Goal: Information Seeking & Learning: Learn about a topic

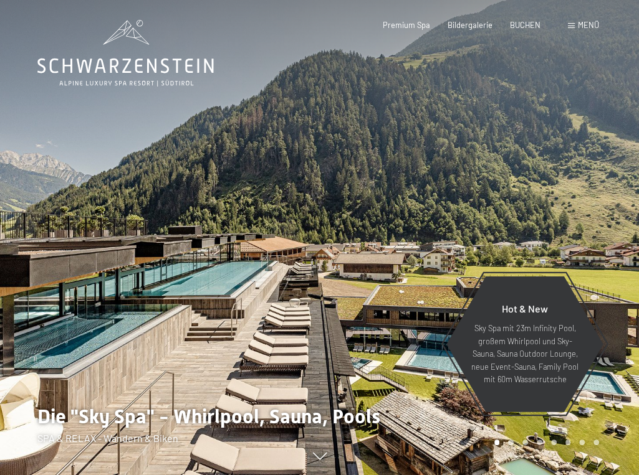
click at [584, 29] on span "Menü" at bounding box center [587, 25] width 21 height 10
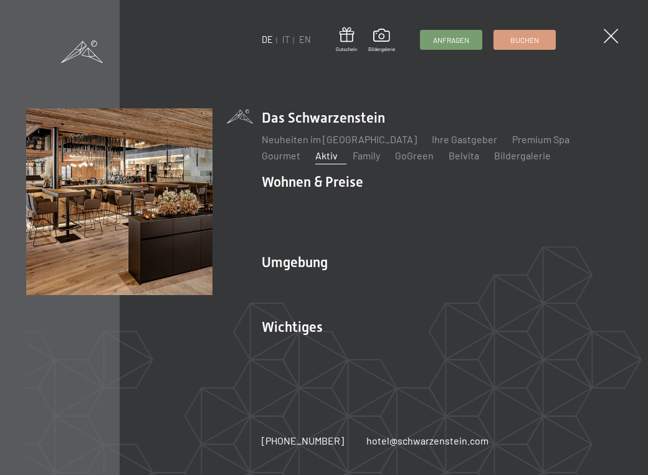
click at [315, 152] on link "Aktiv" at bounding box center [326, 156] width 22 height 12
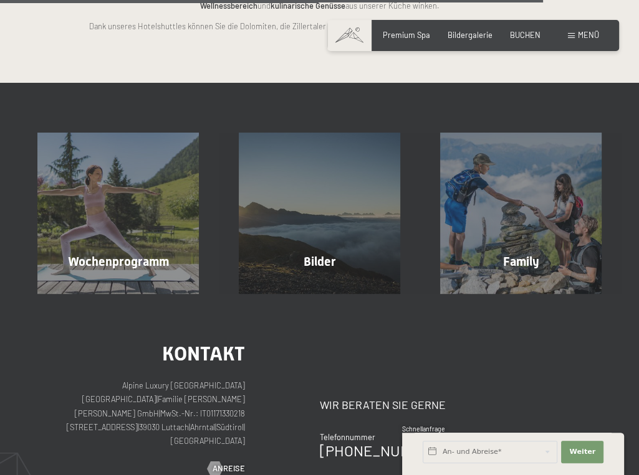
scroll to position [2305, 0]
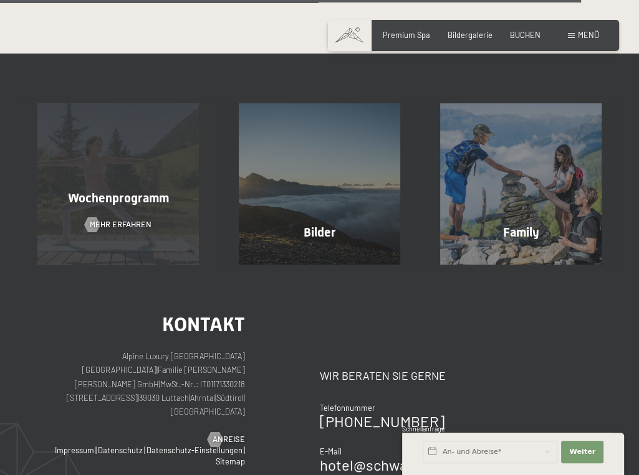
click at [98, 191] on span "Wochenprogramm" at bounding box center [117, 198] width 101 height 15
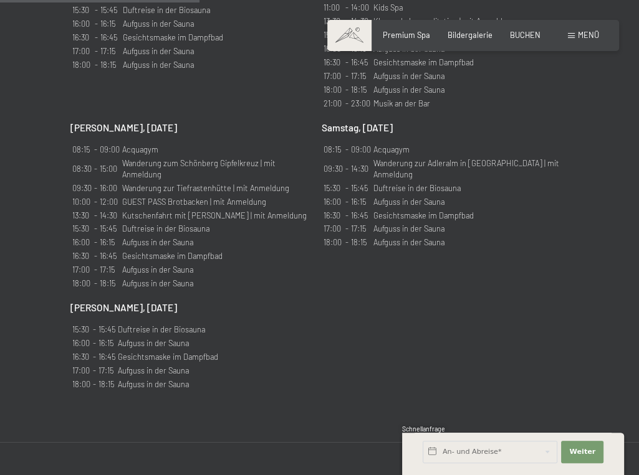
scroll to position [1184, 0]
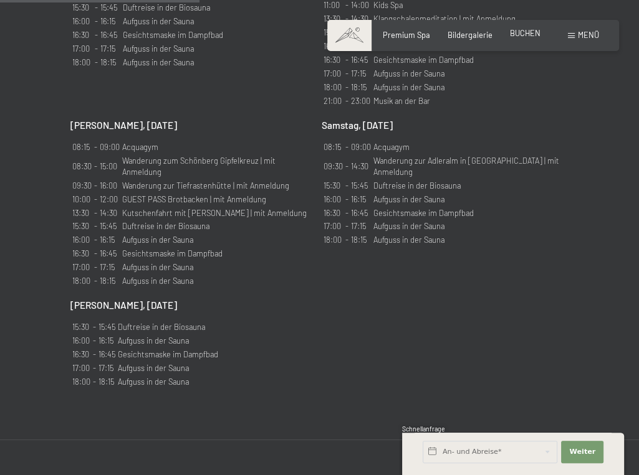
click at [526, 31] on span "BUCHEN" at bounding box center [525, 33] width 31 height 10
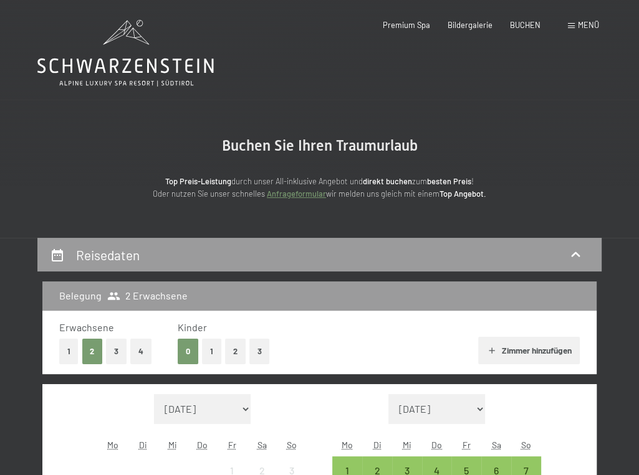
click at [576, 27] on div "Menü" at bounding box center [583, 25] width 31 height 11
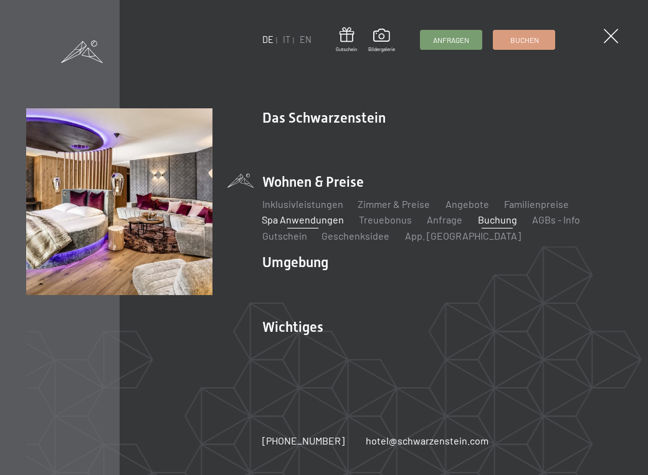
click at [331, 219] on link "Spa Anwendungen" at bounding box center [303, 220] width 82 height 12
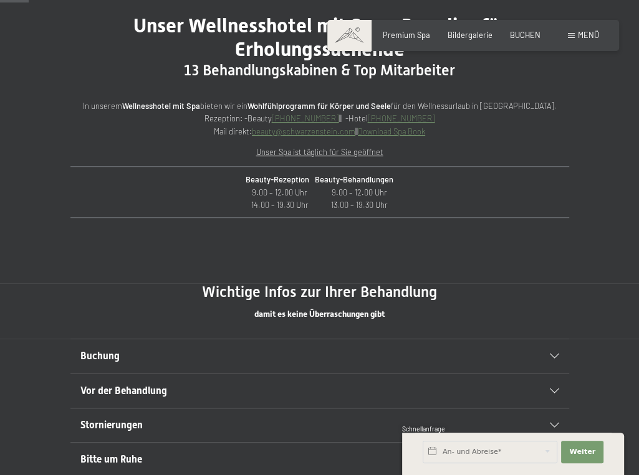
scroll to position [498, 0]
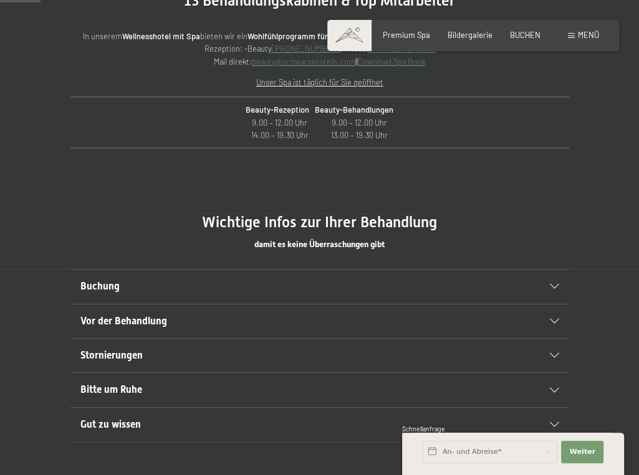
click at [553, 287] on icon at bounding box center [553, 286] width 9 height 5
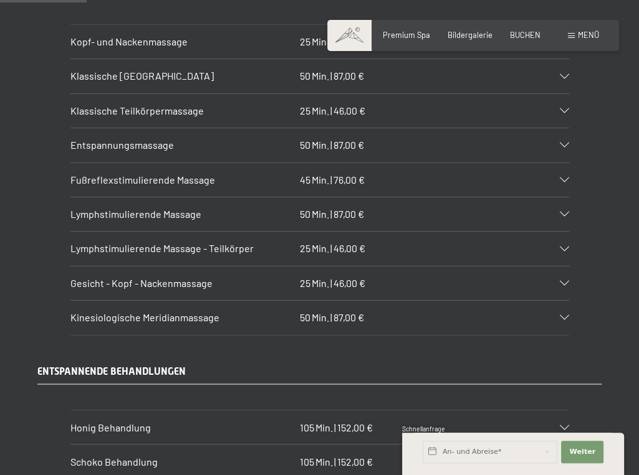
scroll to position [1184, 0]
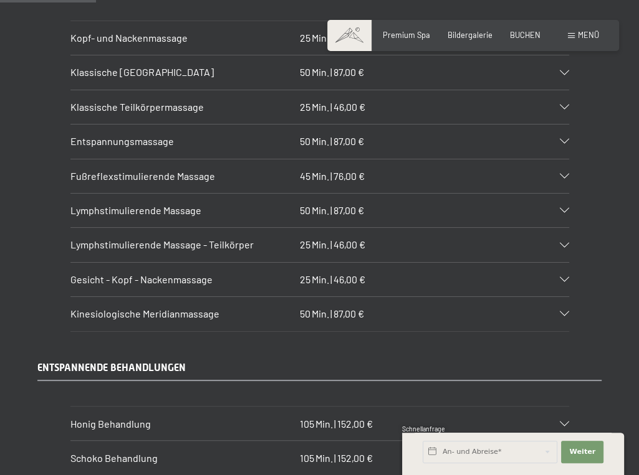
click at [563, 243] on icon at bounding box center [563, 245] width 9 height 5
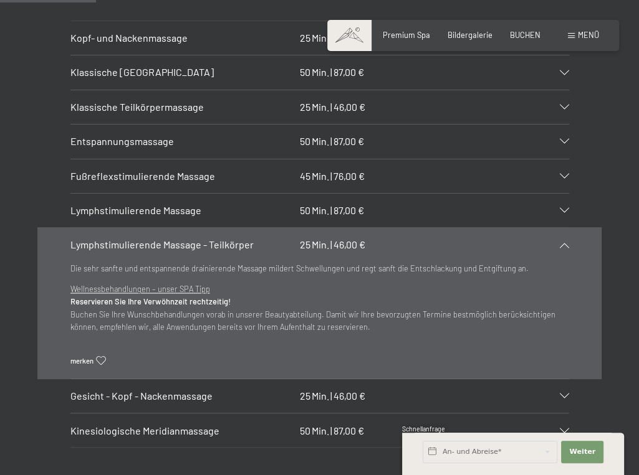
click at [563, 243] on icon at bounding box center [563, 245] width 9 height 5
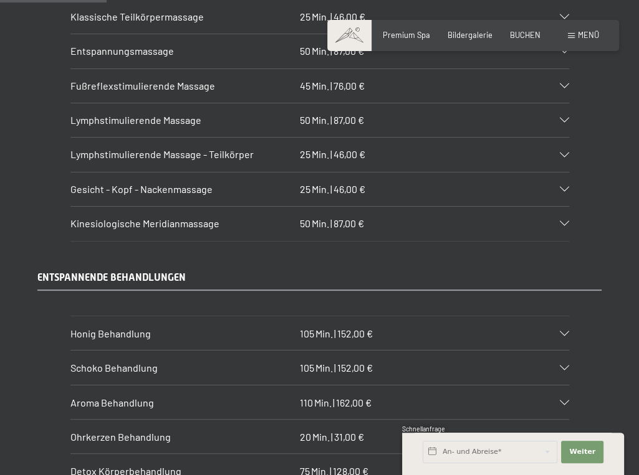
scroll to position [1433, 0]
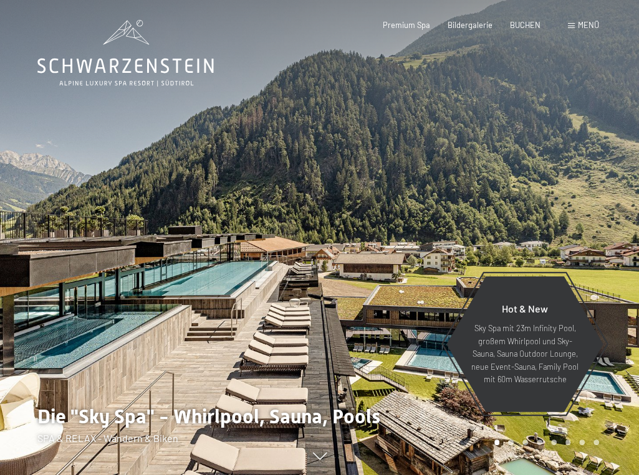
click at [582, 26] on span "Menü" at bounding box center [587, 25] width 21 height 10
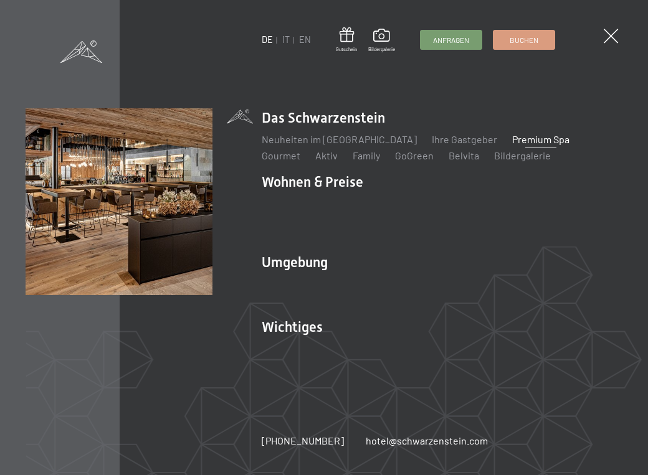
click at [523, 139] on link "Premium Spa" at bounding box center [540, 139] width 57 height 12
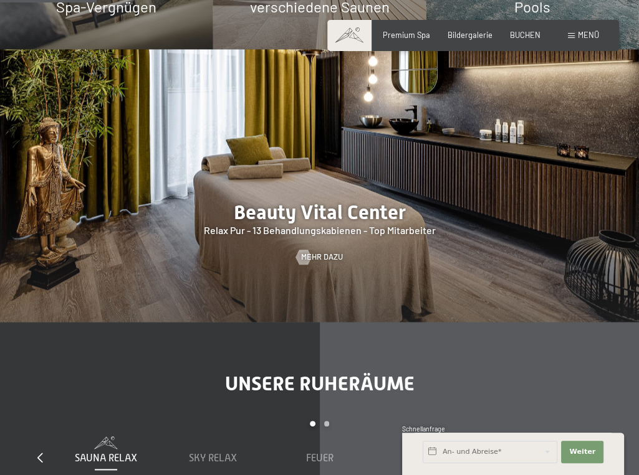
scroll to position [1059, 0]
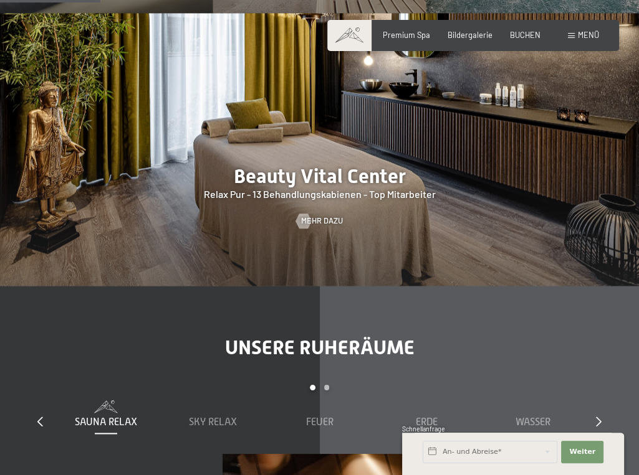
click at [335, 174] on div at bounding box center [319, 149] width 639 height 273
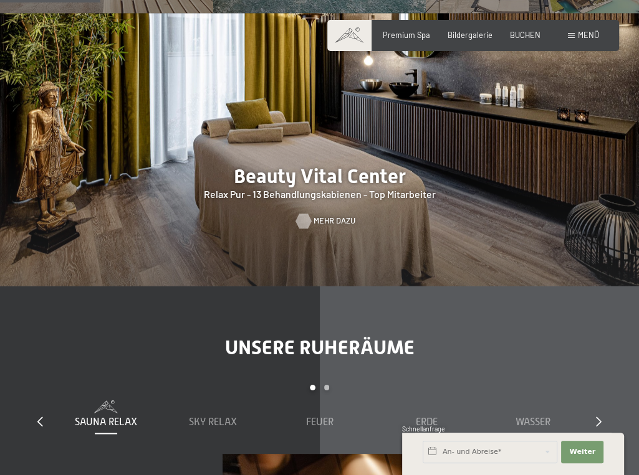
click at [306, 213] on div at bounding box center [303, 220] width 9 height 15
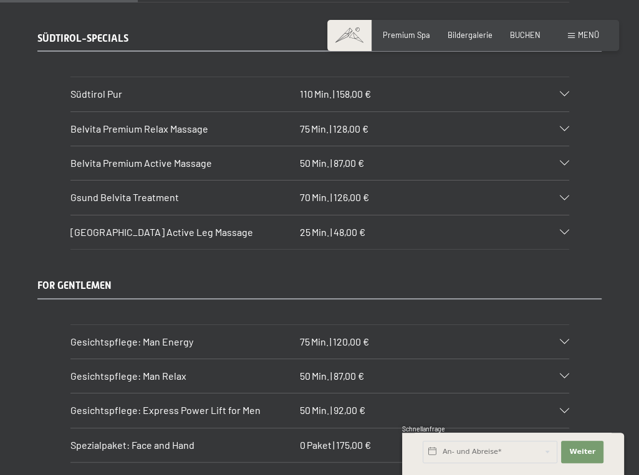
scroll to position [1682, 0]
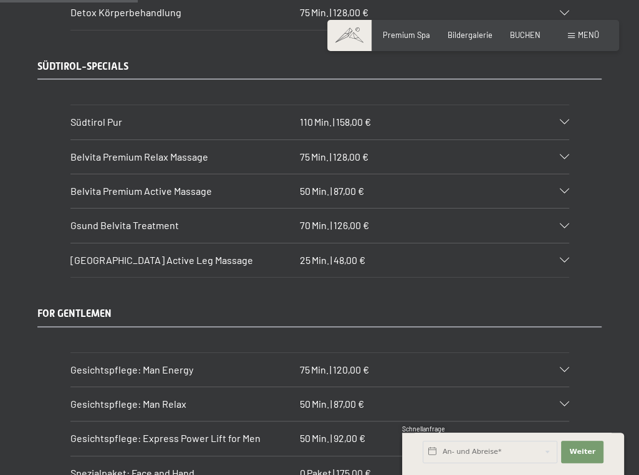
click at [564, 224] on icon at bounding box center [563, 226] width 9 height 5
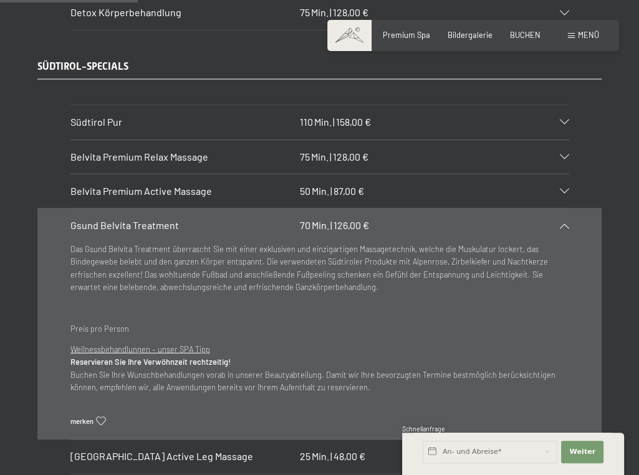
click at [564, 224] on icon at bounding box center [563, 226] width 9 height 5
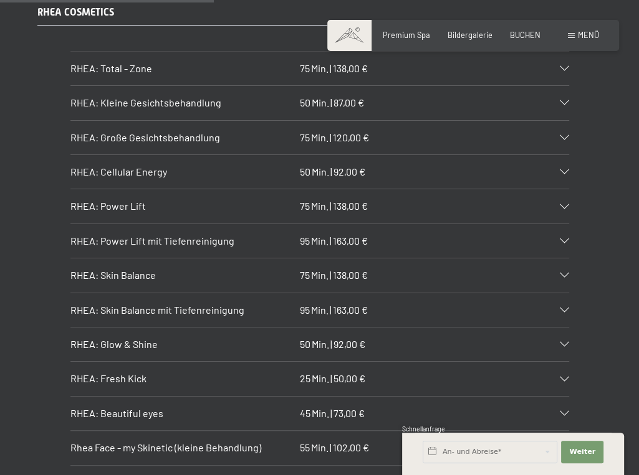
scroll to position [2679, 0]
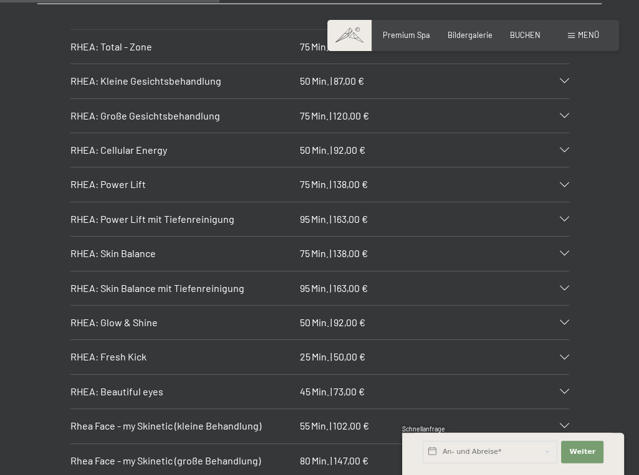
click at [563, 113] on icon at bounding box center [563, 115] width 9 height 5
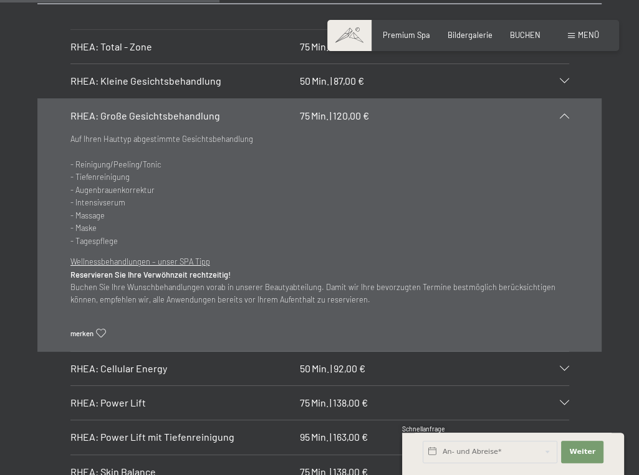
click at [563, 113] on icon at bounding box center [563, 115] width 9 height 5
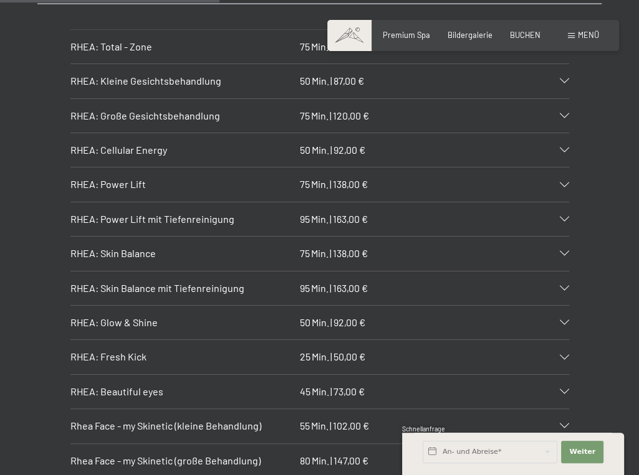
click at [564, 148] on icon at bounding box center [563, 150] width 9 height 5
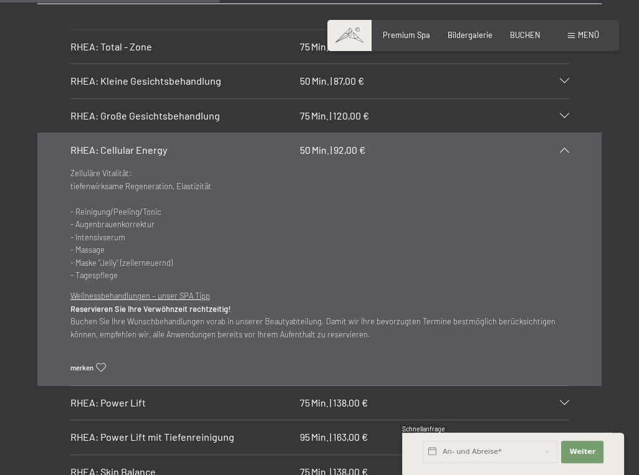
click at [97, 364] on icon at bounding box center [100, 368] width 9 height 9
click at [564, 148] on icon at bounding box center [563, 150] width 9 height 5
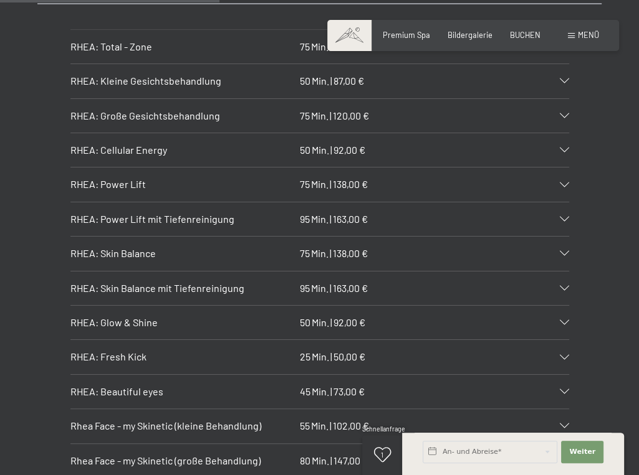
click at [566, 320] on icon at bounding box center [563, 322] width 9 height 5
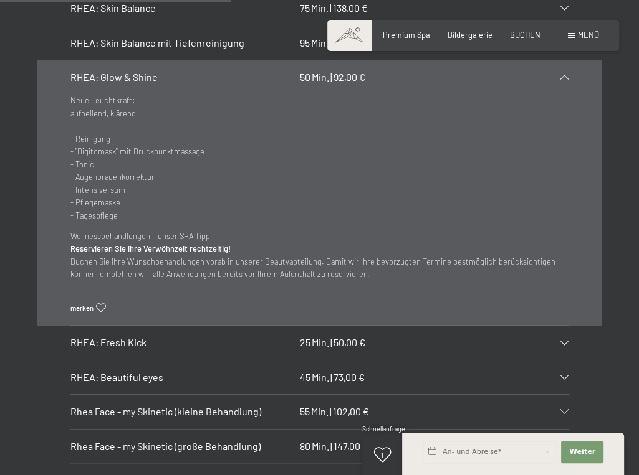
scroll to position [2928, 0]
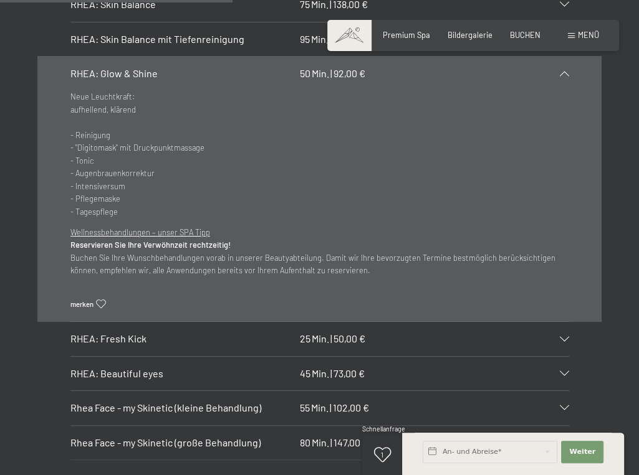
click at [98, 300] on icon at bounding box center [100, 304] width 9 height 9
click at [564, 71] on icon at bounding box center [563, 73] width 9 height 5
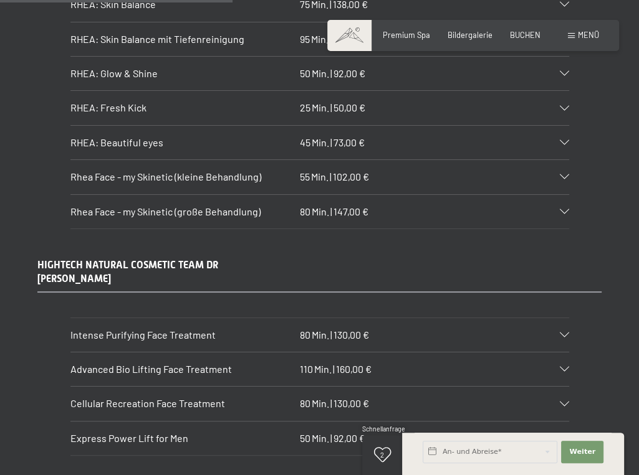
click at [561, 174] on icon at bounding box center [563, 176] width 9 height 5
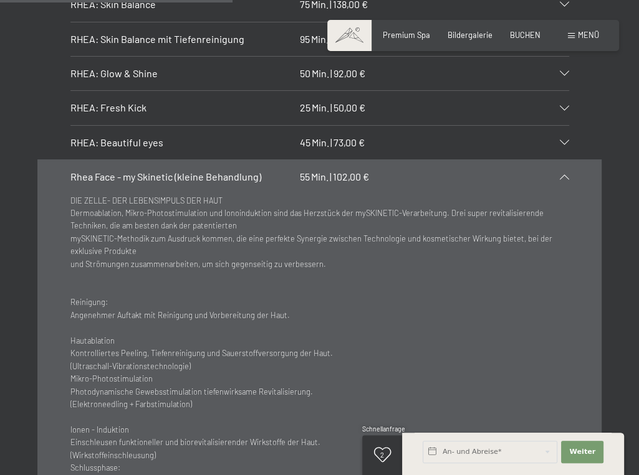
click at [561, 174] on icon at bounding box center [563, 176] width 9 height 5
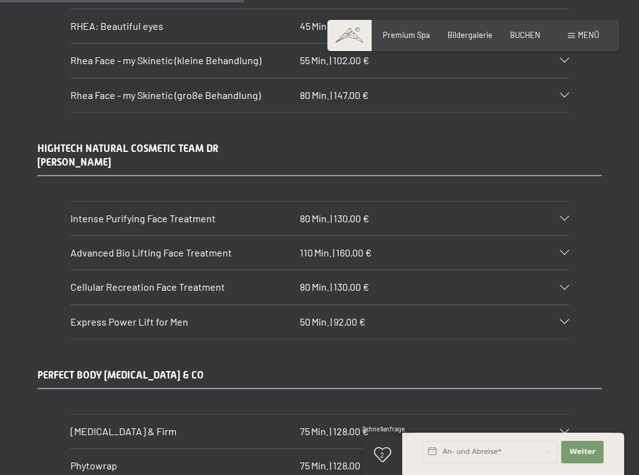
scroll to position [3053, 0]
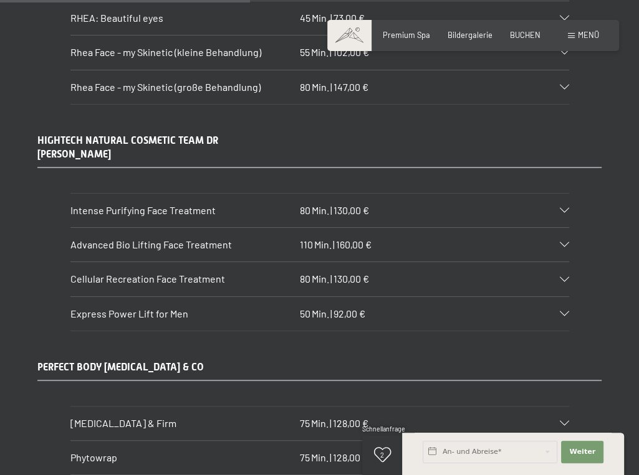
click at [561, 262] on div "Cellular Recreation Face Treatment 80 Min. | 130,00 €" at bounding box center [319, 279] width 498 height 34
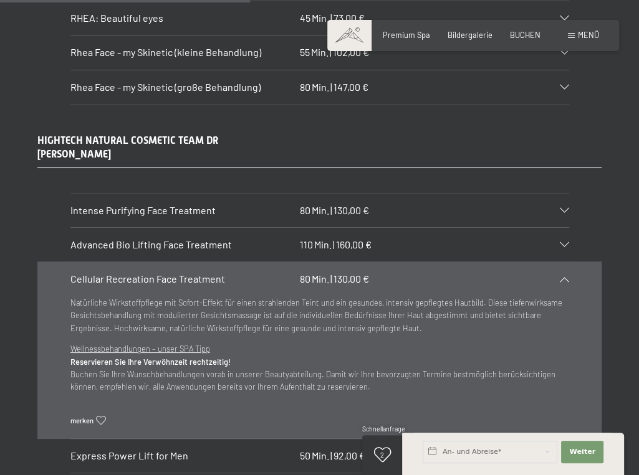
click at [564, 277] on icon at bounding box center [563, 279] width 9 height 5
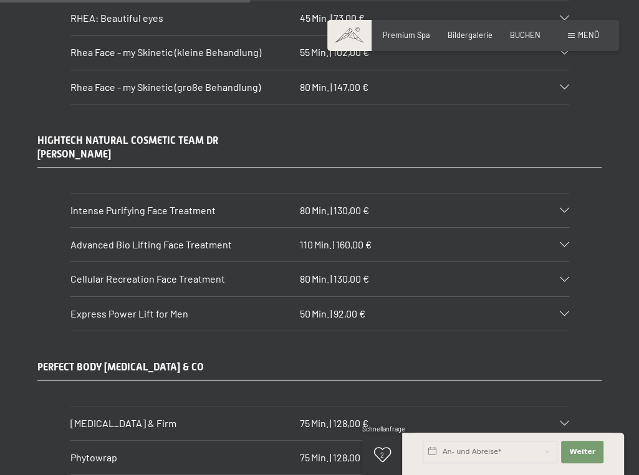
click at [566, 242] on icon at bounding box center [563, 244] width 9 height 5
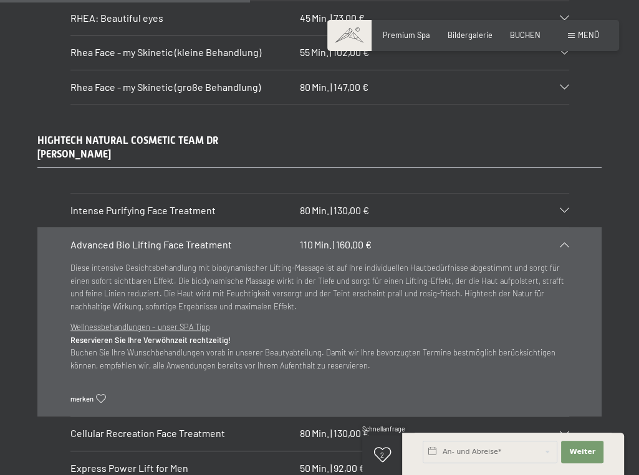
click at [566, 242] on icon at bounding box center [563, 244] width 9 height 5
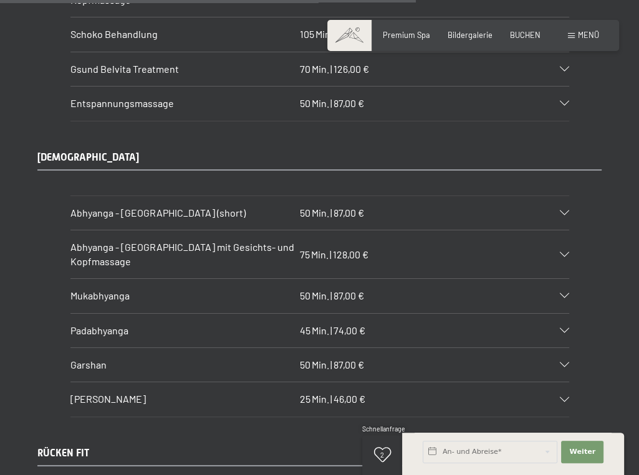
scroll to position [5108, 0]
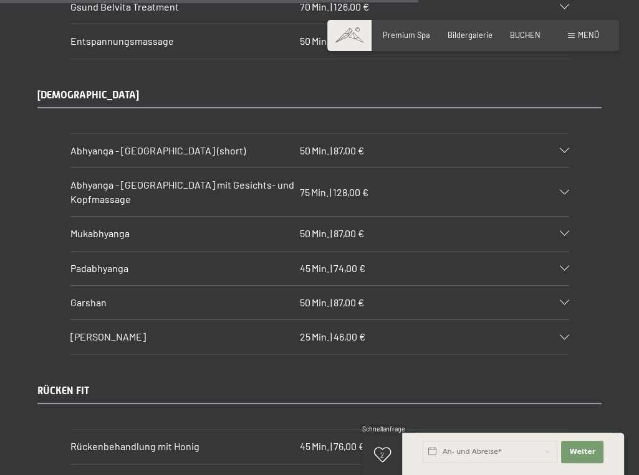
click at [566, 300] on icon at bounding box center [563, 302] width 9 height 5
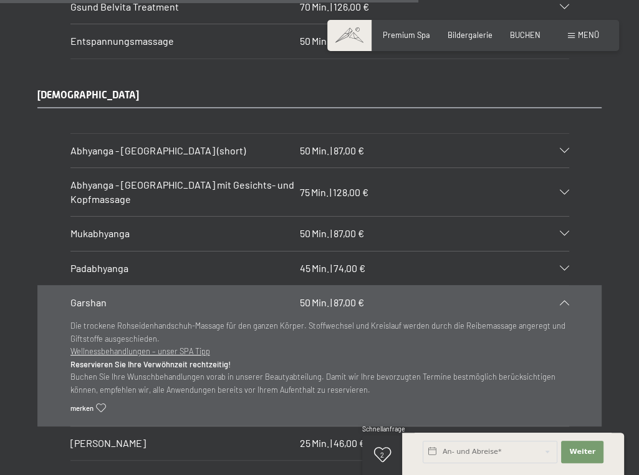
click at [566, 300] on icon at bounding box center [563, 302] width 9 height 5
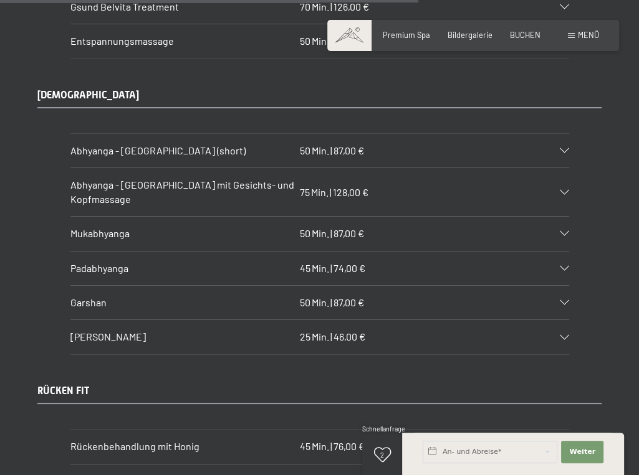
click at [564, 320] on div "[PERSON_NAME] 25 Min. | 46,00 €" at bounding box center [319, 337] width 498 height 34
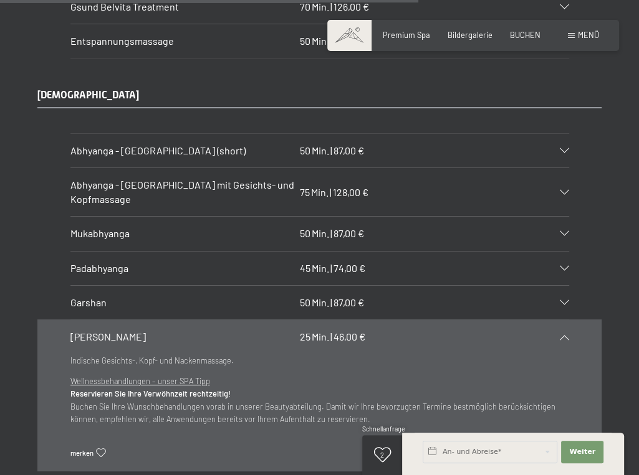
click at [563, 231] on icon at bounding box center [563, 233] width 9 height 5
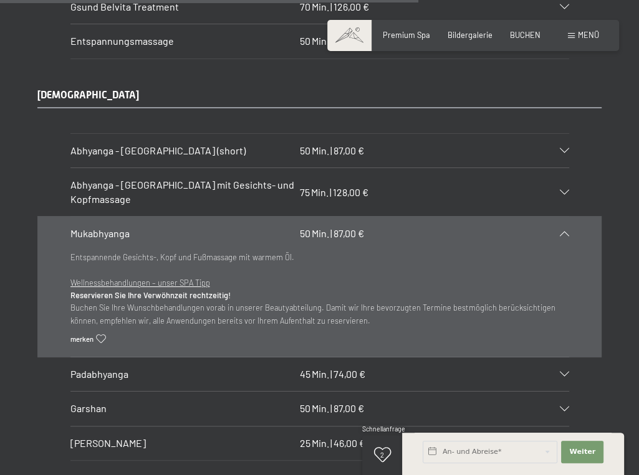
click at [563, 231] on icon at bounding box center [563, 233] width 9 height 5
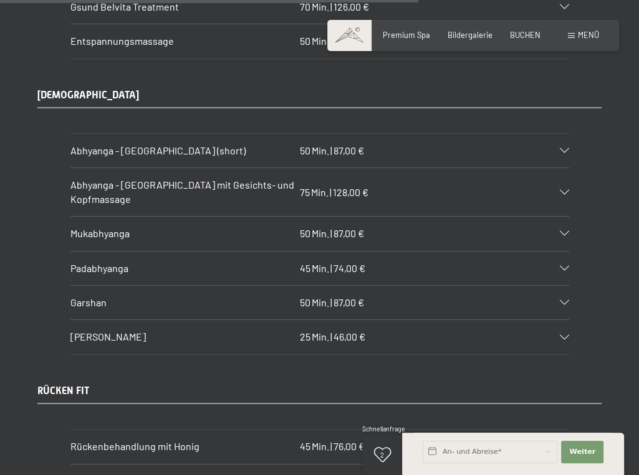
click at [568, 216] on section "Mukabhyanga 50 Min. | 87,00 € Entspannende Gesichts-, Kopf und Fußmassage mit w…" at bounding box center [319, 233] width 498 height 35
click at [565, 231] on icon at bounding box center [563, 233] width 9 height 5
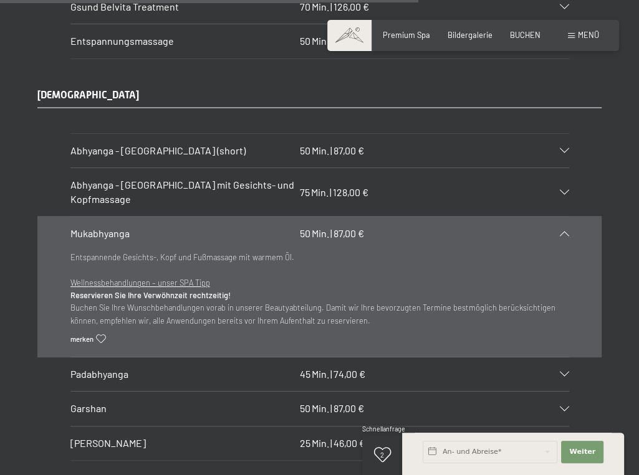
click at [564, 231] on icon at bounding box center [563, 233] width 9 height 5
